Goal: Find specific page/section: Find specific page/section

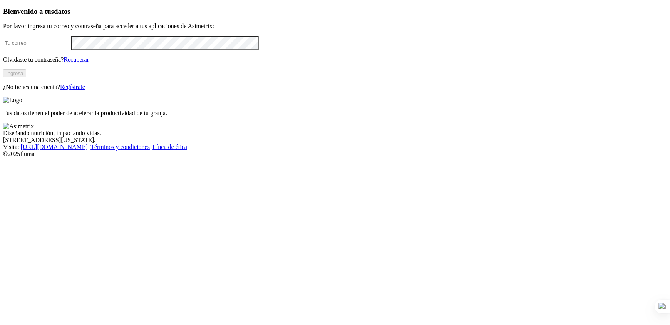
type input "[EMAIL_ADDRESS][PERSON_NAME][DOMAIN_NAME]"
click at [26, 77] on button "Ingresa" at bounding box center [14, 73] width 23 height 8
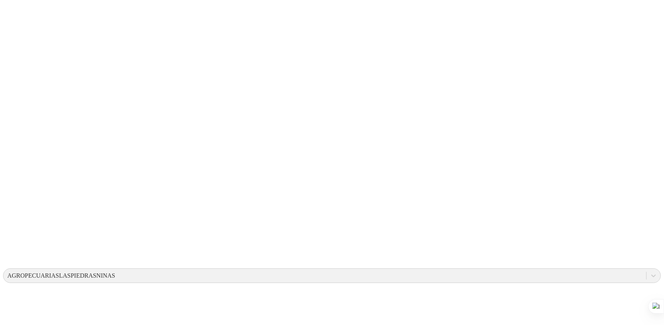
scroll to position [257, 0]
